Goal: Check status: Check status

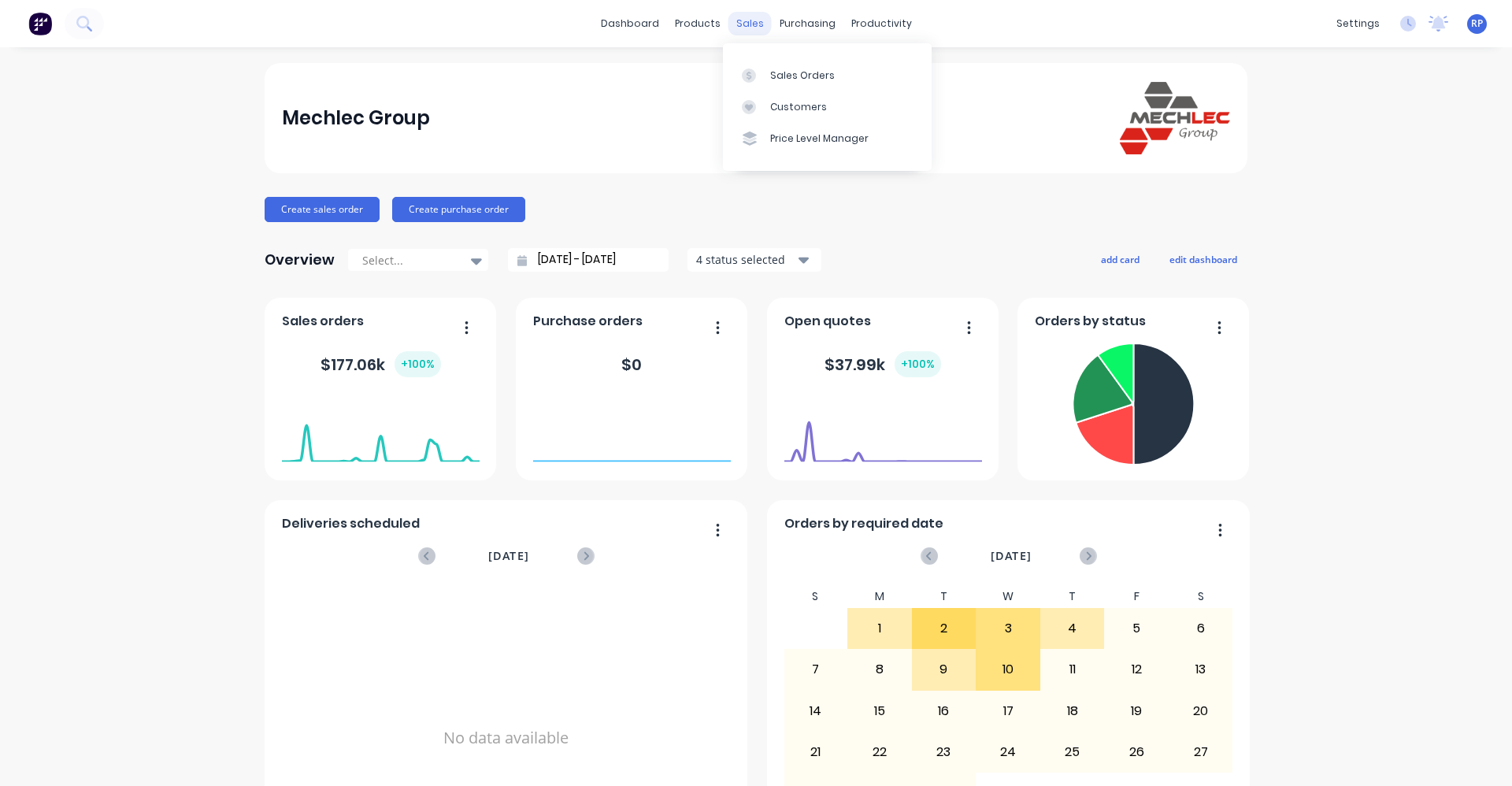
click at [750, 25] on div "sales" at bounding box center [750, 24] width 43 height 24
click at [792, 79] on div "Sales Orders" at bounding box center [802, 76] width 65 height 14
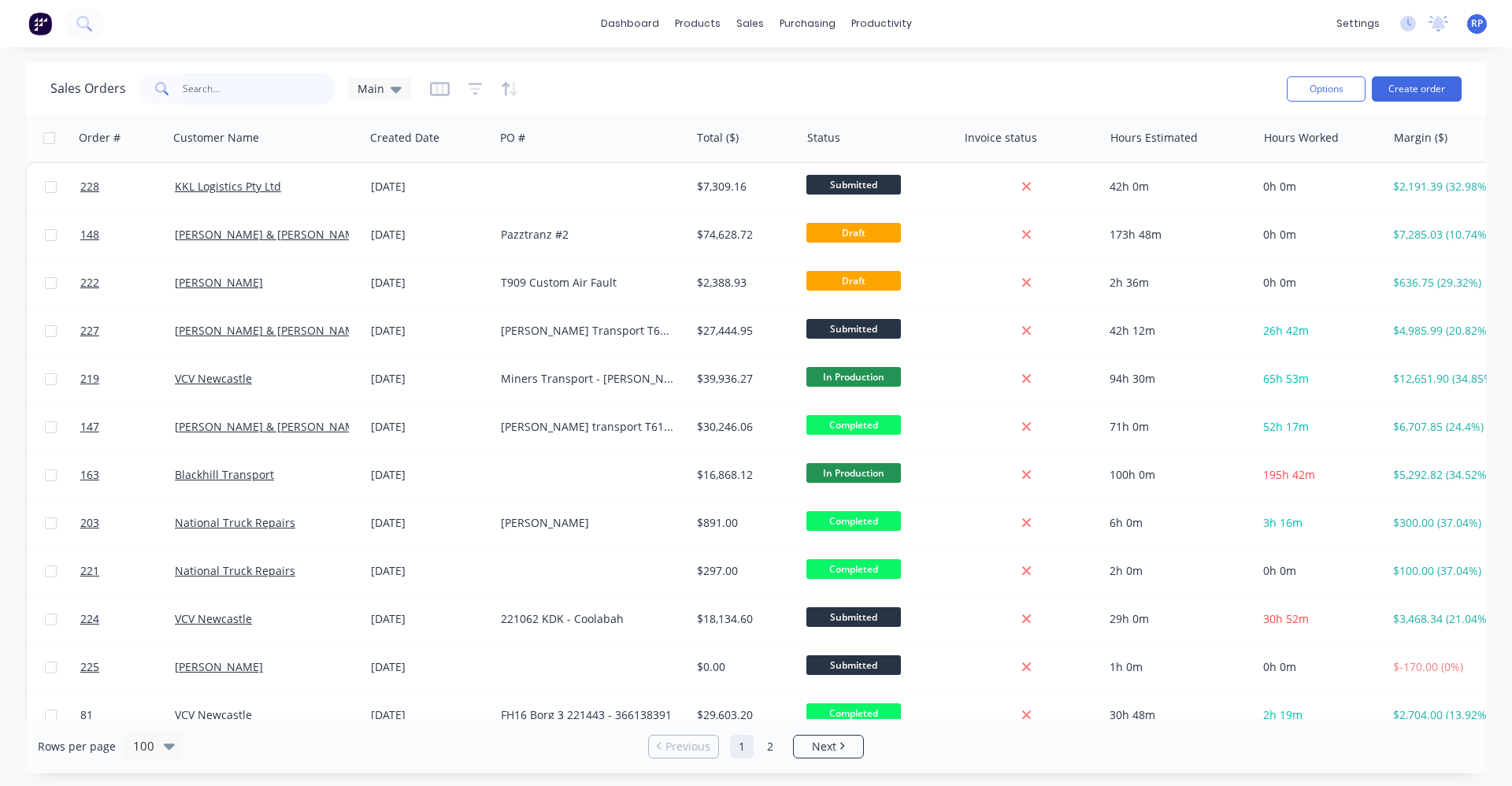
click at [227, 88] on input "text" at bounding box center [260, 88] width 153 height 31
type input "kdk"
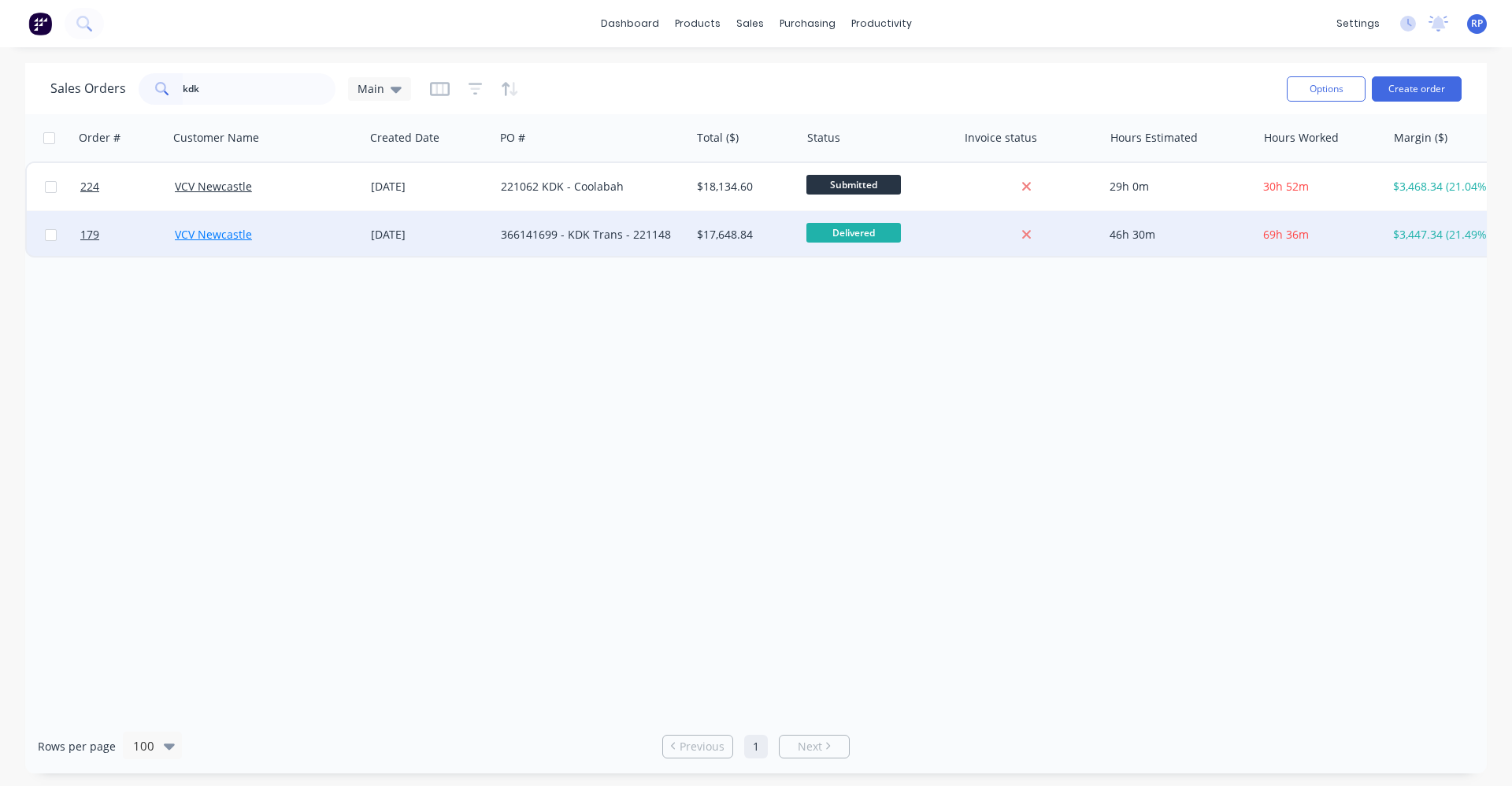
click at [238, 231] on link "VCV Newcastle" at bounding box center [213, 235] width 77 height 15
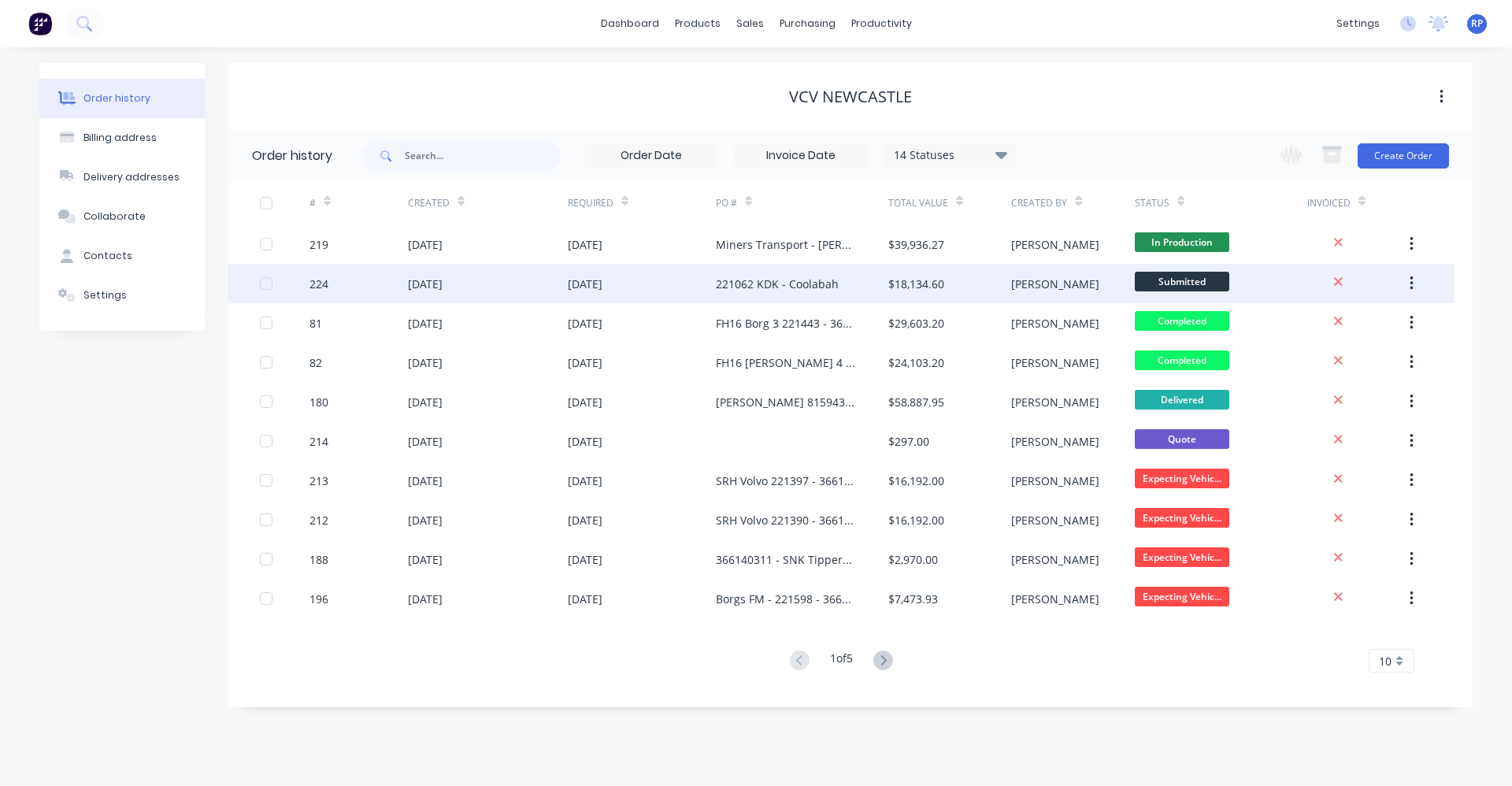
click at [717, 291] on div "221062 KDK - Coolabah" at bounding box center [777, 283] width 123 height 16
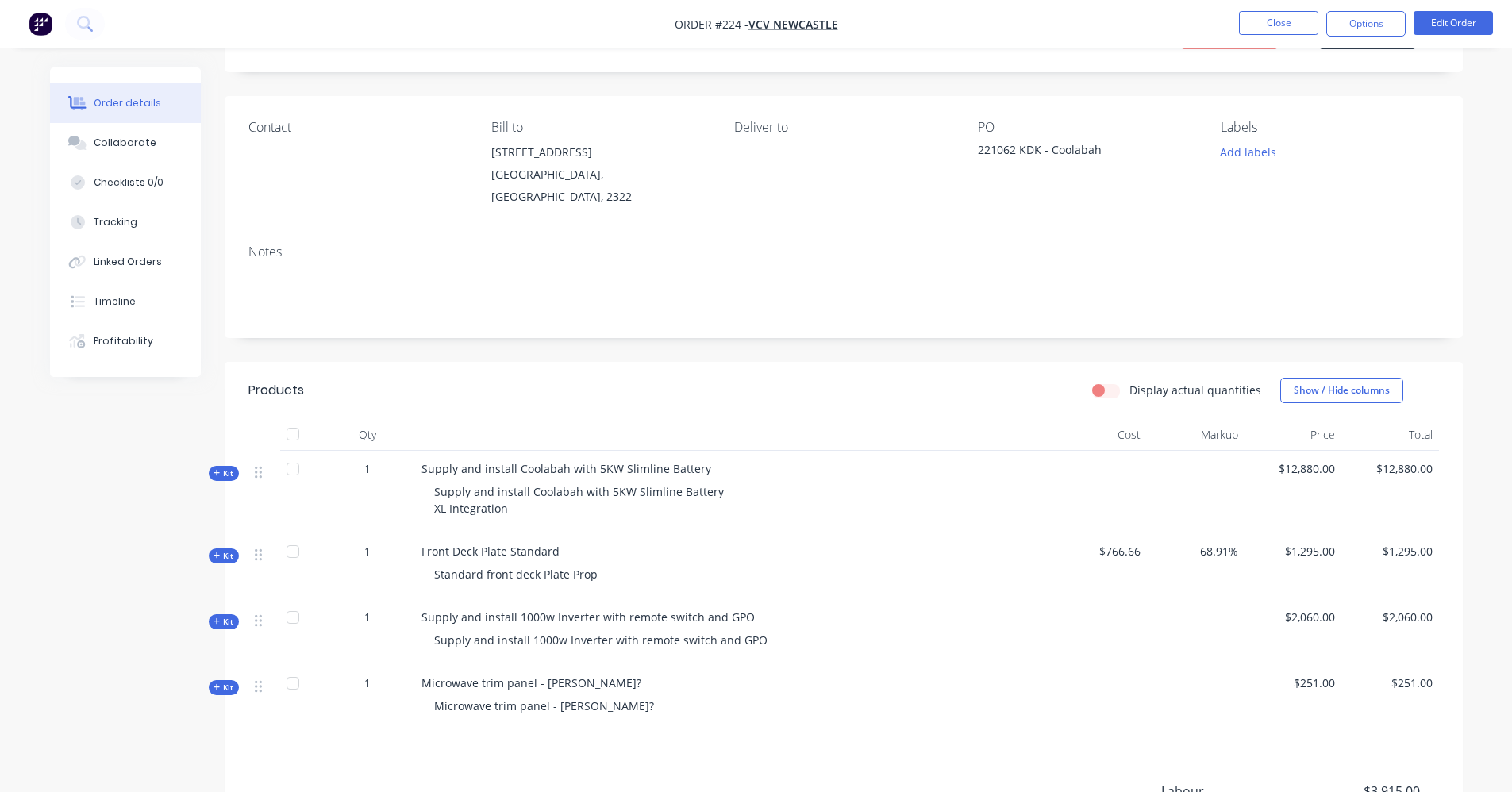
scroll to position [159, 0]
